Goal: Task Accomplishment & Management: Use online tool/utility

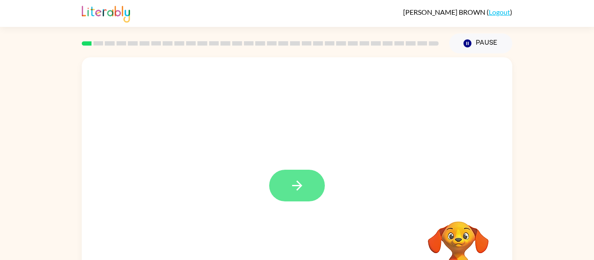
click at [293, 185] on icon "button" at bounding box center [296, 185] width 15 height 15
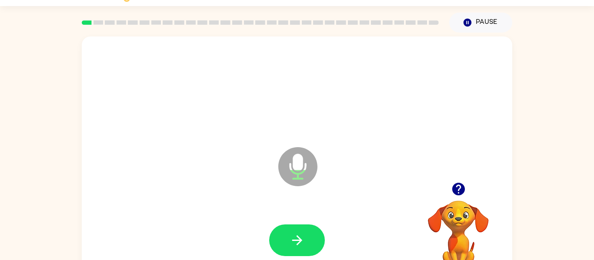
scroll to position [45, 0]
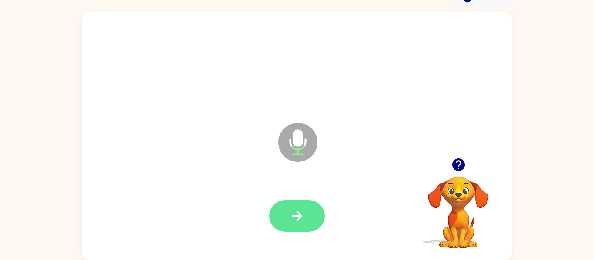
click at [311, 222] on button "button" at bounding box center [297, 216] width 56 height 32
click at [312, 213] on button "button" at bounding box center [297, 216] width 56 height 32
click at [294, 217] on icon "button" at bounding box center [296, 216] width 15 height 15
click at [290, 217] on icon "button" at bounding box center [296, 216] width 15 height 15
click at [290, 213] on icon "button" at bounding box center [296, 216] width 15 height 15
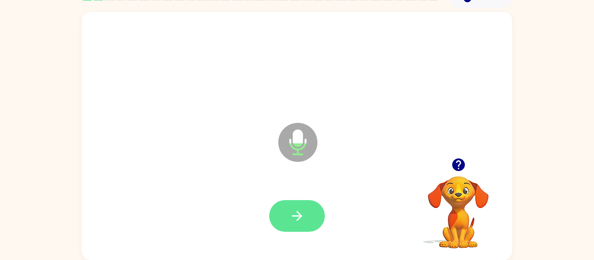
click at [306, 218] on button "button" at bounding box center [297, 216] width 56 height 32
click at [306, 225] on button "button" at bounding box center [297, 216] width 56 height 32
click at [299, 223] on icon "button" at bounding box center [296, 216] width 15 height 15
click at [307, 213] on button "button" at bounding box center [297, 216] width 56 height 32
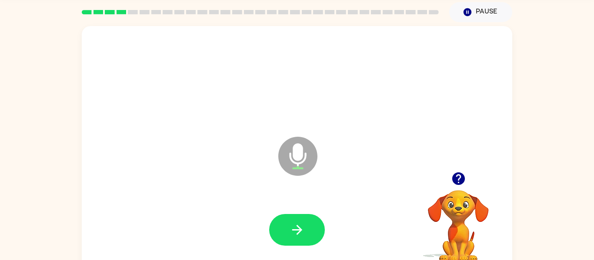
scroll to position [29, 0]
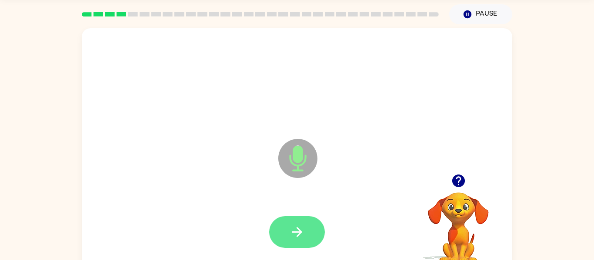
click at [297, 238] on icon "button" at bounding box center [296, 232] width 15 height 15
click at [292, 248] on button "button" at bounding box center [297, 232] width 56 height 32
click at [306, 233] on button "button" at bounding box center [297, 232] width 56 height 32
click at [292, 241] on button "button" at bounding box center [297, 232] width 56 height 32
click at [316, 235] on button "button" at bounding box center [297, 232] width 56 height 32
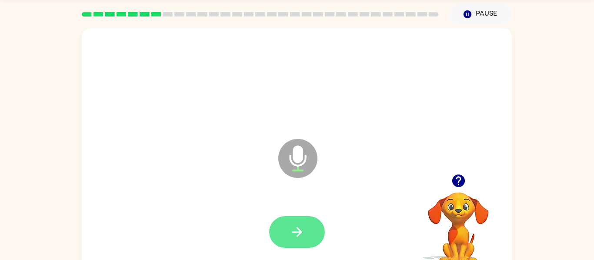
click at [300, 232] on icon "button" at bounding box center [297, 232] width 10 height 10
click at [292, 240] on button "button" at bounding box center [297, 232] width 56 height 32
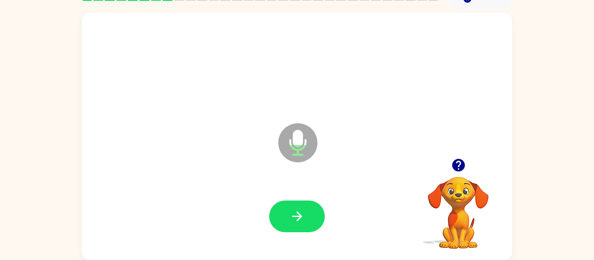
scroll to position [45, 0]
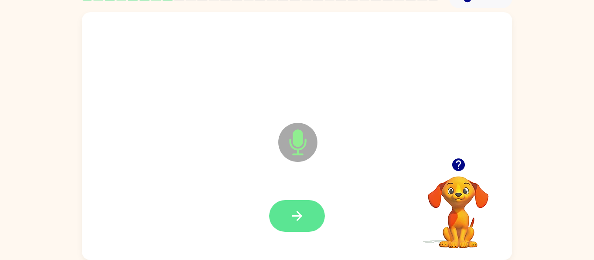
click at [294, 219] on icon "button" at bounding box center [296, 216] width 15 height 15
click at [294, 214] on icon "button" at bounding box center [296, 216] width 15 height 15
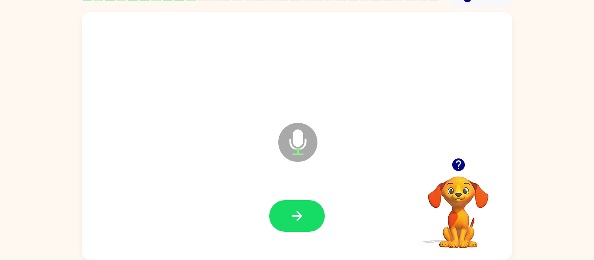
click at [453, 161] on icon "button" at bounding box center [458, 164] width 15 height 15
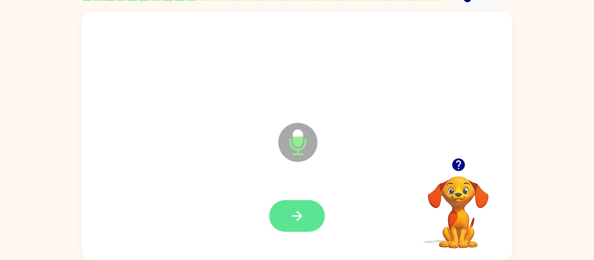
click at [298, 219] on icon "button" at bounding box center [297, 216] width 10 height 10
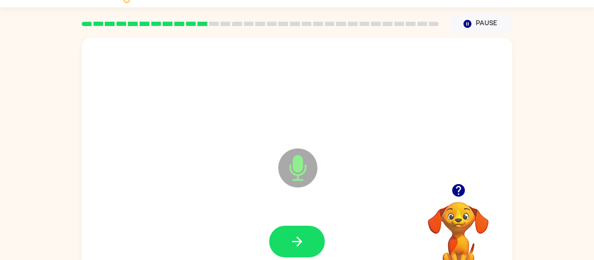
scroll to position [22, 0]
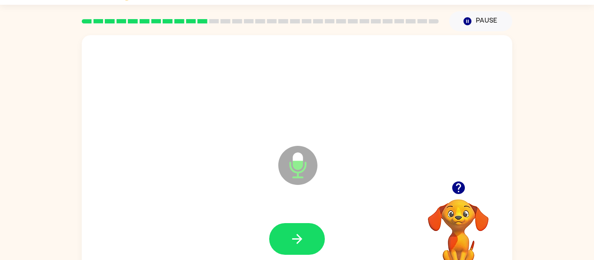
click at [454, 188] on icon "button" at bounding box center [458, 188] width 13 height 13
click at [299, 232] on icon "button" at bounding box center [296, 239] width 15 height 15
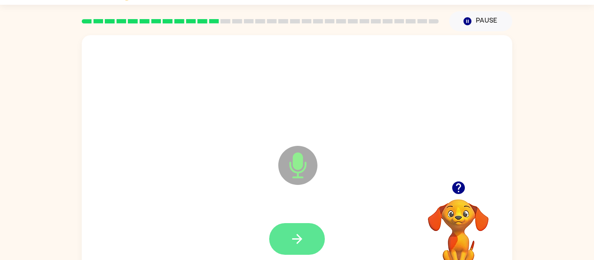
click at [314, 246] on button "button" at bounding box center [297, 239] width 56 height 32
click at [298, 236] on icon "button" at bounding box center [297, 239] width 10 height 10
click at [300, 239] on icon "button" at bounding box center [297, 239] width 10 height 10
click at [286, 235] on button "button" at bounding box center [297, 239] width 56 height 32
click at [299, 236] on icon "button" at bounding box center [297, 239] width 10 height 10
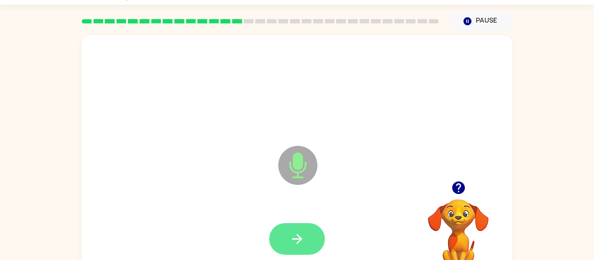
click at [293, 244] on icon "button" at bounding box center [296, 239] width 15 height 15
click at [296, 237] on icon "button" at bounding box center [296, 239] width 15 height 15
click at [299, 249] on button "button" at bounding box center [297, 239] width 56 height 32
click at [292, 233] on icon "button" at bounding box center [296, 239] width 15 height 15
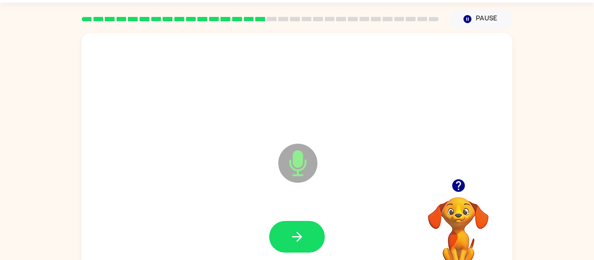
scroll to position [45, 0]
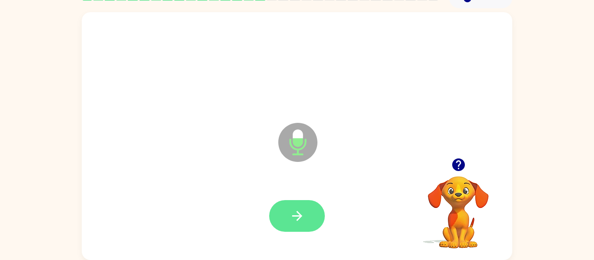
click at [304, 222] on icon "button" at bounding box center [296, 216] width 15 height 15
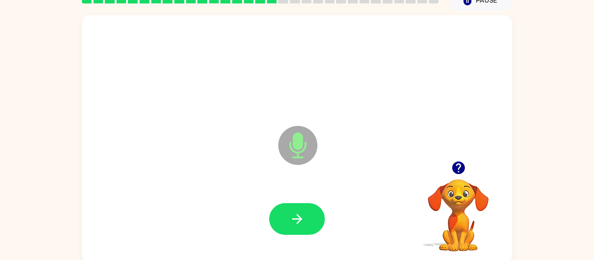
scroll to position [32, 0]
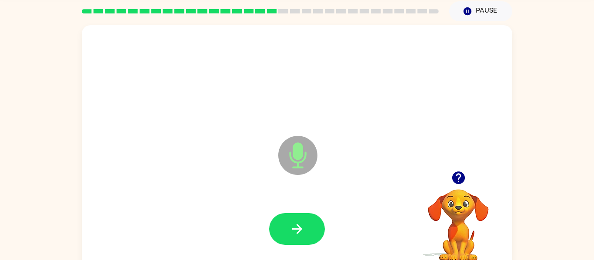
click at [299, 226] on icon "button" at bounding box center [296, 229] width 15 height 15
click at [307, 229] on div at bounding box center [296, 229] width 413 height 71
click at [298, 229] on icon "button" at bounding box center [297, 229] width 10 height 10
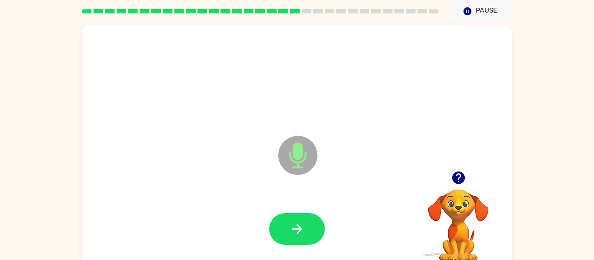
click at [458, 176] on icon "button" at bounding box center [458, 178] width 13 height 13
click at [294, 222] on icon "button" at bounding box center [296, 229] width 15 height 15
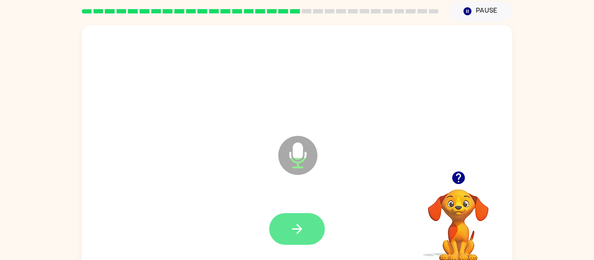
click at [299, 242] on button "button" at bounding box center [297, 229] width 56 height 32
click at [303, 229] on icon "button" at bounding box center [296, 229] width 15 height 15
click at [305, 226] on button "button" at bounding box center [297, 229] width 56 height 32
click at [299, 222] on icon "button" at bounding box center [296, 229] width 15 height 15
click at [292, 222] on icon "button" at bounding box center [296, 229] width 15 height 15
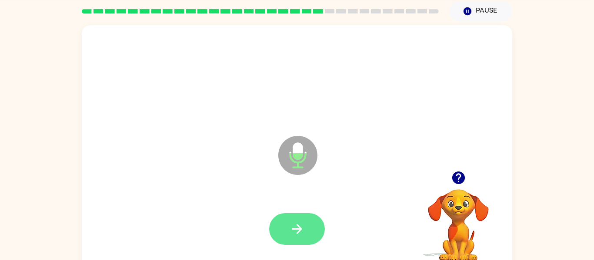
click at [296, 236] on icon "button" at bounding box center [296, 229] width 15 height 15
click at [290, 223] on icon "button" at bounding box center [296, 229] width 15 height 15
click at [299, 227] on icon "button" at bounding box center [297, 229] width 10 height 10
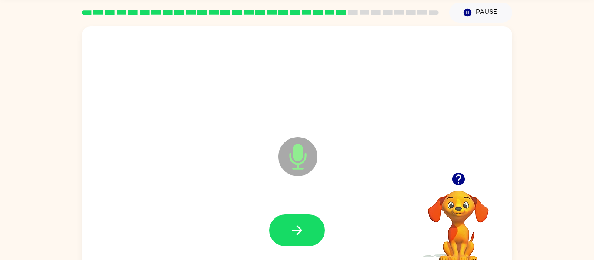
scroll to position [30, 0]
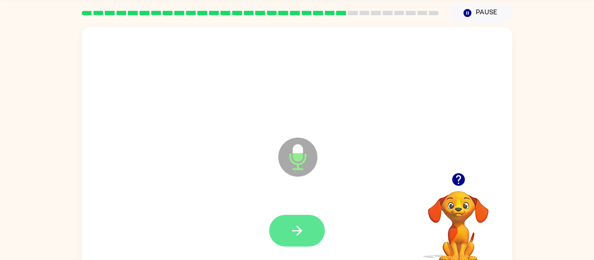
click at [298, 232] on icon "button" at bounding box center [296, 230] width 15 height 15
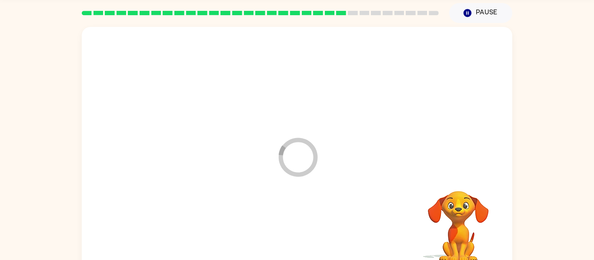
click at [297, 228] on div at bounding box center [296, 231] width 413 height 71
click at [299, 226] on div at bounding box center [296, 231] width 413 height 71
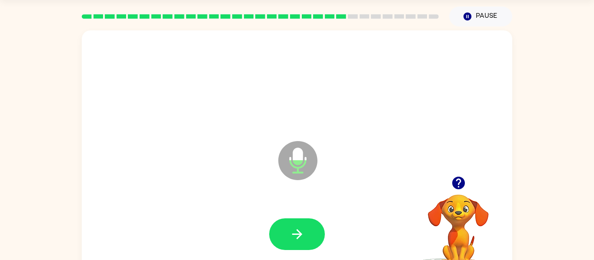
scroll to position [23, 0]
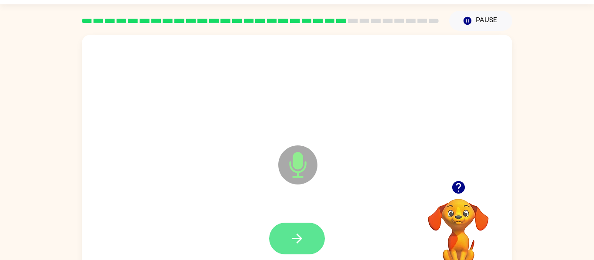
click at [292, 230] on button "button" at bounding box center [297, 239] width 56 height 32
click at [302, 238] on icon "button" at bounding box center [296, 238] width 15 height 15
click at [306, 246] on button "button" at bounding box center [297, 239] width 56 height 32
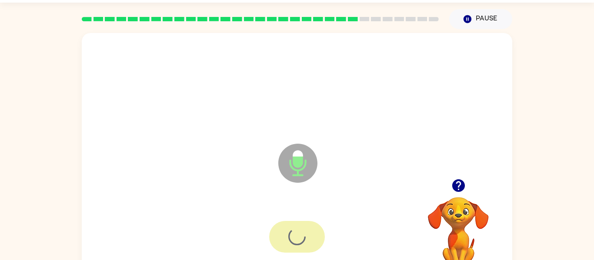
scroll to position [28, 0]
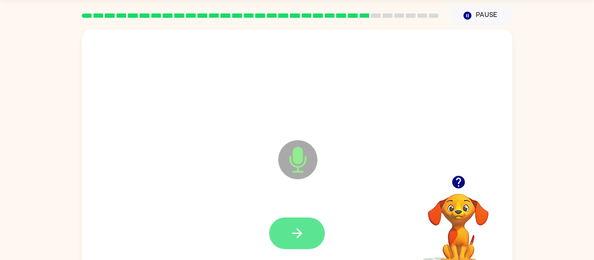
click at [303, 231] on icon "button" at bounding box center [296, 233] width 15 height 15
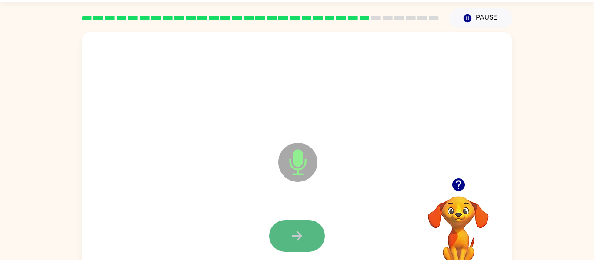
click at [302, 227] on button "button" at bounding box center [297, 236] width 56 height 32
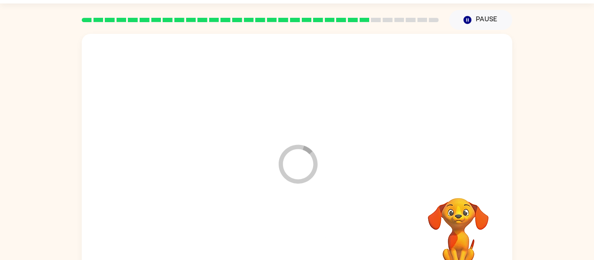
scroll to position [27, 0]
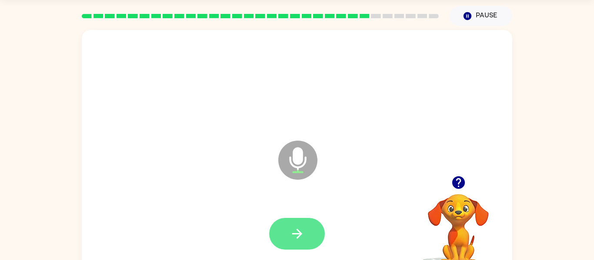
click at [296, 231] on icon "button" at bounding box center [296, 233] width 15 height 15
click at [291, 224] on button "button" at bounding box center [297, 234] width 56 height 32
click at [308, 228] on button "button" at bounding box center [297, 234] width 56 height 32
click at [286, 238] on button "button" at bounding box center [297, 234] width 56 height 32
click at [300, 227] on icon "button" at bounding box center [296, 233] width 15 height 15
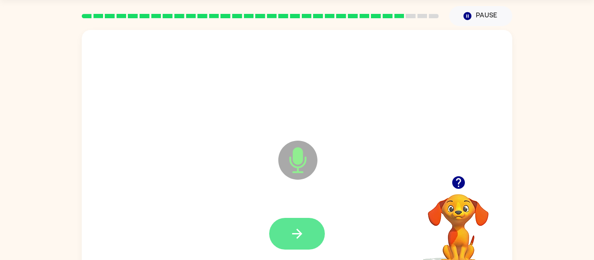
click at [301, 235] on icon "button" at bounding box center [297, 234] width 10 height 10
click at [297, 229] on icon "button" at bounding box center [297, 234] width 10 height 10
click at [292, 243] on button "button" at bounding box center [297, 234] width 56 height 32
click at [302, 236] on icon "button" at bounding box center [296, 233] width 15 height 15
click at [306, 228] on button "button" at bounding box center [297, 234] width 56 height 32
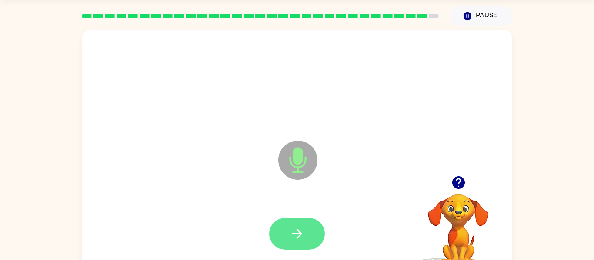
click at [301, 228] on icon "button" at bounding box center [296, 233] width 15 height 15
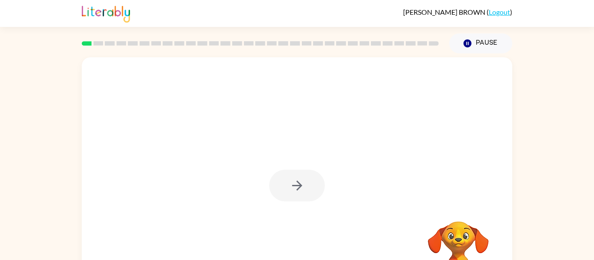
scroll to position [0, 0]
click at [482, 40] on button "Pause Pause" at bounding box center [480, 43] width 63 height 20
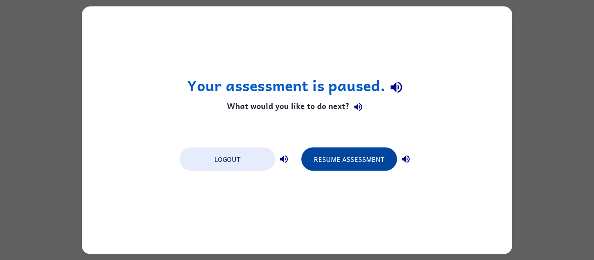
click at [376, 167] on button "Resume Assessment" at bounding box center [349, 158] width 96 height 23
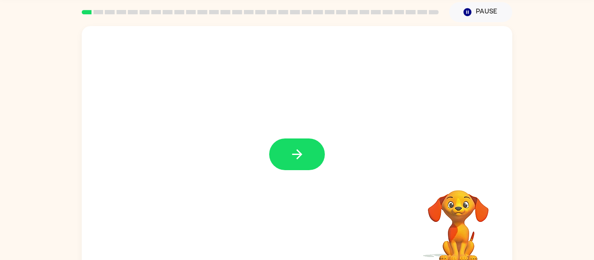
scroll to position [33, 0]
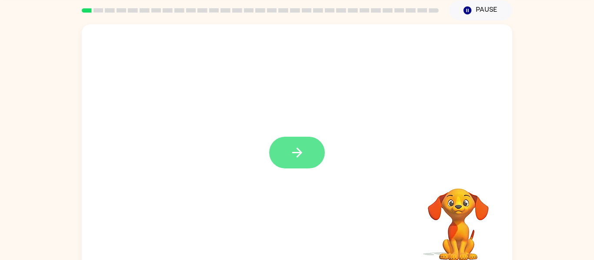
click at [293, 158] on icon "button" at bounding box center [296, 152] width 15 height 15
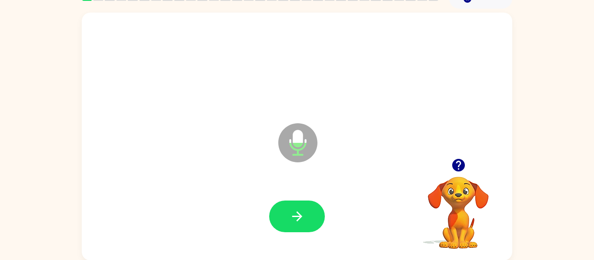
scroll to position [45, 0]
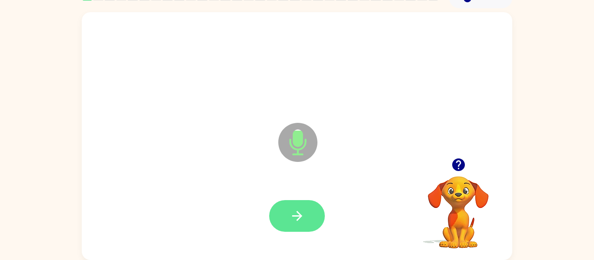
click at [303, 215] on icon "button" at bounding box center [296, 216] width 15 height 15
click at [302, 217] on icon "button" at bounding box center [296, 216] width 15 height 15
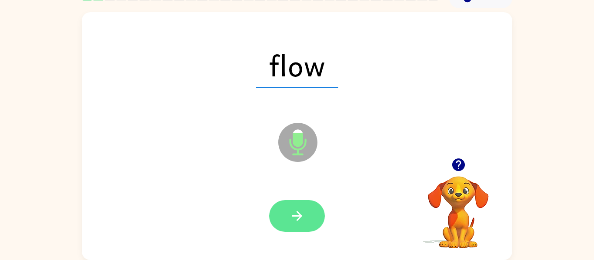
click at [315, 216] on button "button" at bounding box center [297, 216] width 56 height 32
click at [296, 216] on icon "button" at bounding box center [297, 216] width 10 height 10
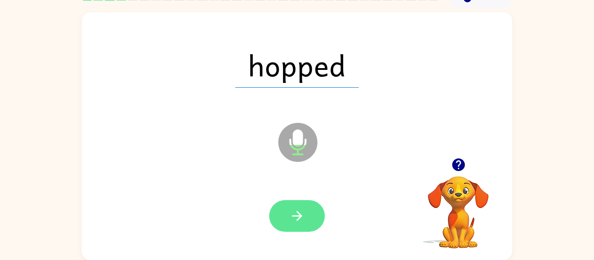
click at [309, 219] on button "button" at bounding box center [297, 216] width 56 height 32
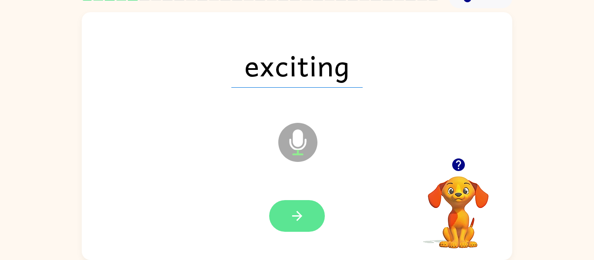
click at [303, 216] on icon "button" at bounding box center [296, 216] width 15 height 15
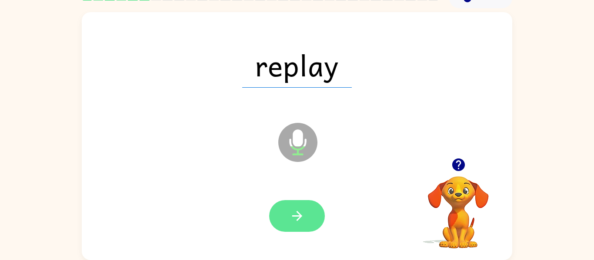
click at [303, 216] on icon "button" at bounding box center [296, 216] width 15 height 15
click at [309, 217] on button "button" at bounding box center [297, 216] width 56 height 32
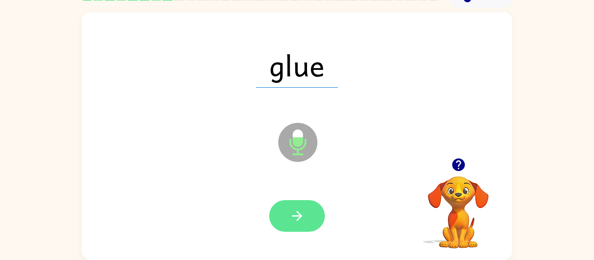
click at [306, 213] on button "button" at bounding box center [297, 216] width 56 height 32
click at [296, 209] on icon "button" at bounding box center [296, 216] width 15 height 15
click at [299, 213] on icon "button" at bounding box center [297, 216] width 10 height 10
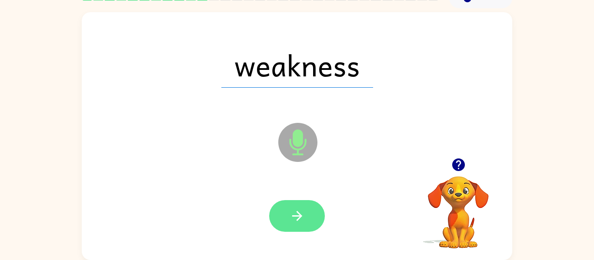
click at [299, 212] on icon "button" at bounding box center [296, 216] width 15 height 15
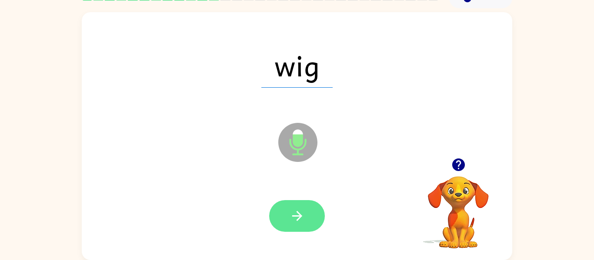
click at [290, 217] on icon "button" at bounding box center [296, 216] width 15 height 15
click at [312, 214] on button "button" at bounding box center [297, 216] width 56 height 32
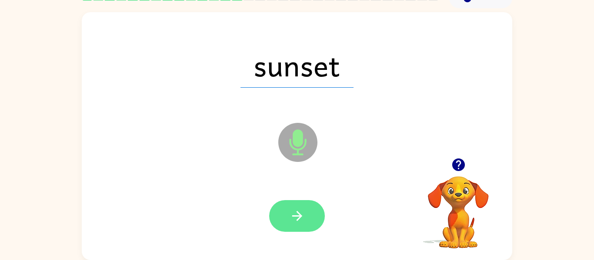
click at [293, 218] on icon "button" at bounding box center [296, 216] width 15 height 15
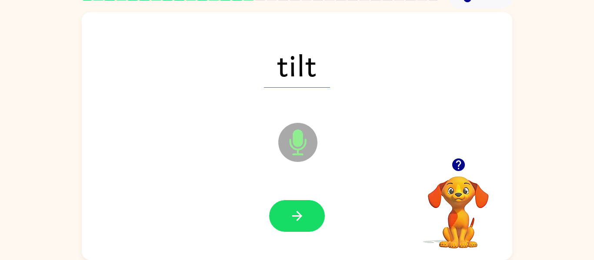
click at [330, 209] on div at bounding box center [296, 216] width 413 height 71
click at [301, 209] on icon "button" at bounding box center [296, 216] width 15 height 15
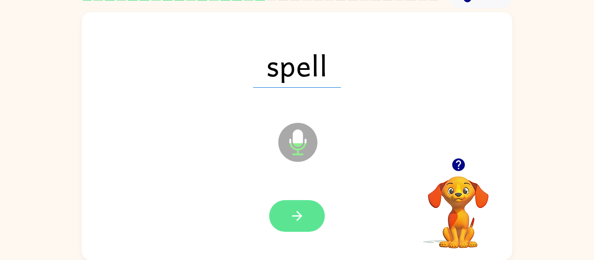
click at [305, 216] on button "button" at bounding box center [297, 216] width 56 height 32
click at [299, 213] on icon "button" at bounding box center [297, 216] width 10 height 10
click at [297, 218] on icon "button" at bounding box center [296, 216] width 15 height 15
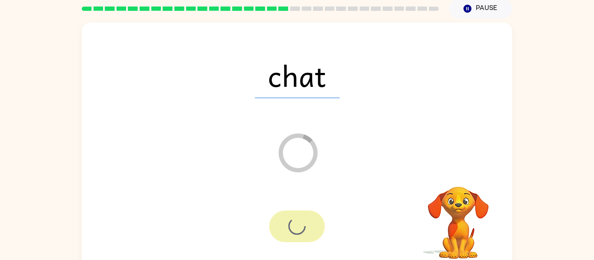
scroll to position [29, 0]
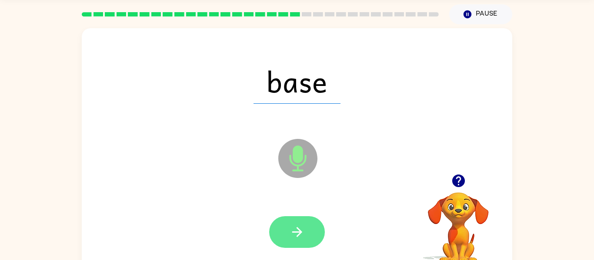
click at [306, 237] on button "button" at bounding box center [297, 232] width 56 height 32
click at [299, 236] on icon "button" at bounding box center [296, 232] width 15 height 15
click at [298, 237] on icon "button" at bounding box center [296, 232] width 15 height 15
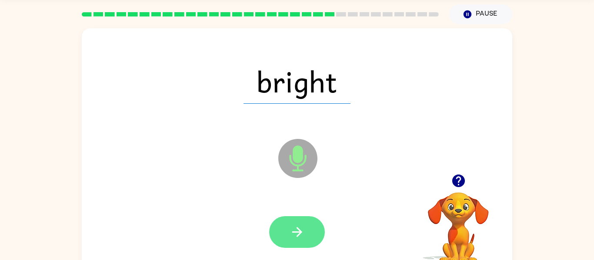
click at [299, 236] on icon "button" at bounding box center [296, 232] width 15 height 15
click at [292, 223] on button "button" at bounding box center [297, 232] width 56 height 32
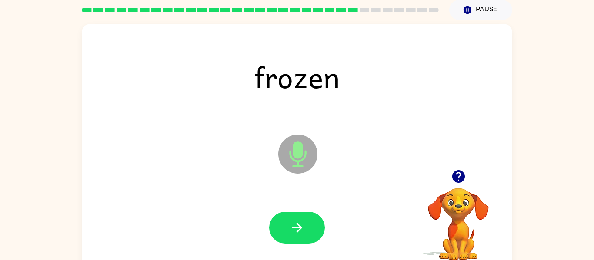
scroll to position [45, 0]
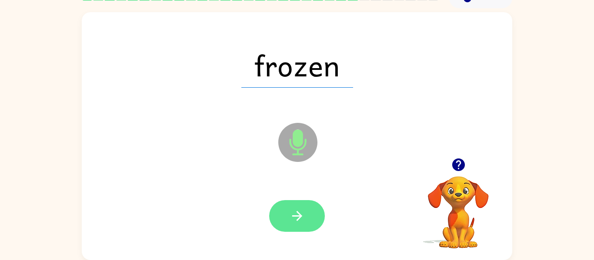
click at [304, 221] on icon "button" at bounding box center [296, 216] width 15 height 15
click at [288, 208] on button "button" at bounding box center [297, 216] width 56 height 32
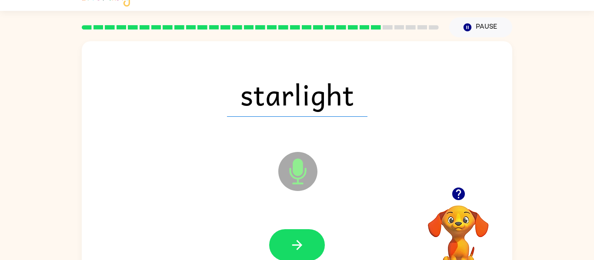
scroll to position [16, 0]
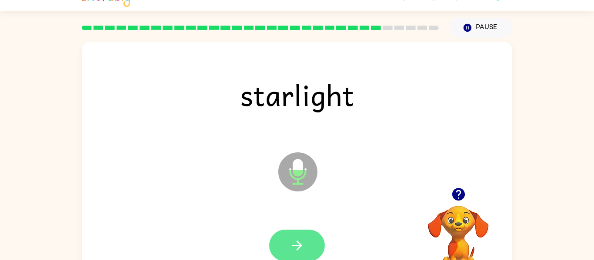
click at [302, 246] on icon "button" at bounding box center [296, 245] width 15 height 15
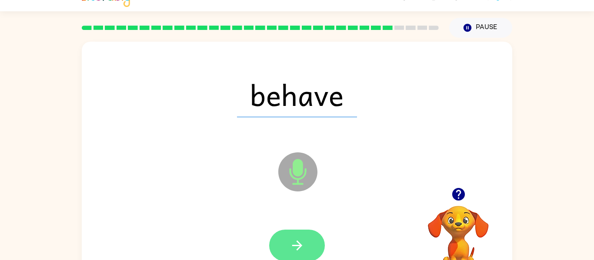
click at [302, 248] on icon "button" at bounding box center [296, 245] width 15 height 15
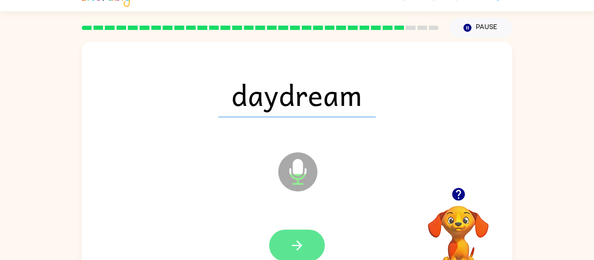
click at [286, 231] on button "button" at bounding box center [297, 246] width 56 height 32
click at [292, 246] on div at bounding box center [297, 246] width 56 height 32
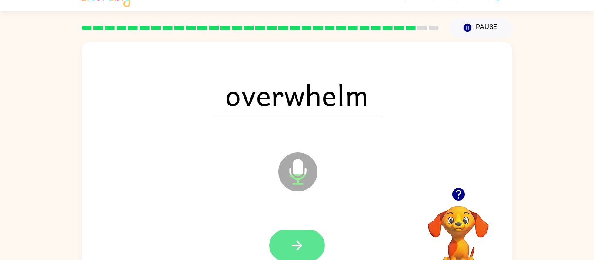
click at [299, 247] on icon "button" at bounding box center [296, 245] width 15 height 15
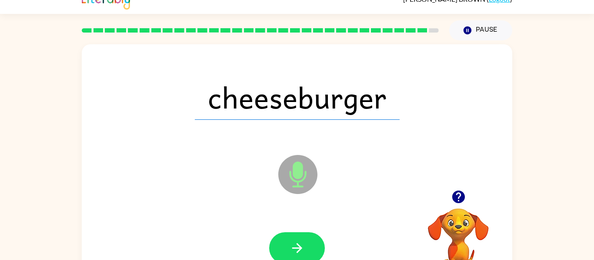
scroll to position [13, 0]
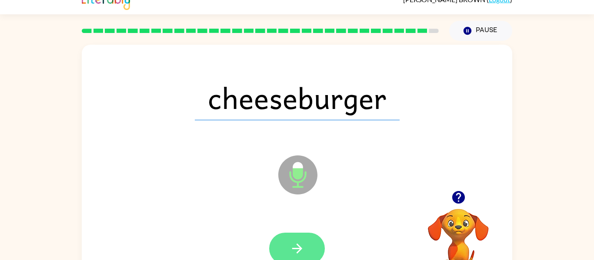
click at [306, 252] on button "button" at bounding box center [297, 249] width 56 height 32
